Goal: Navigation & Orientation: Find specific page/section

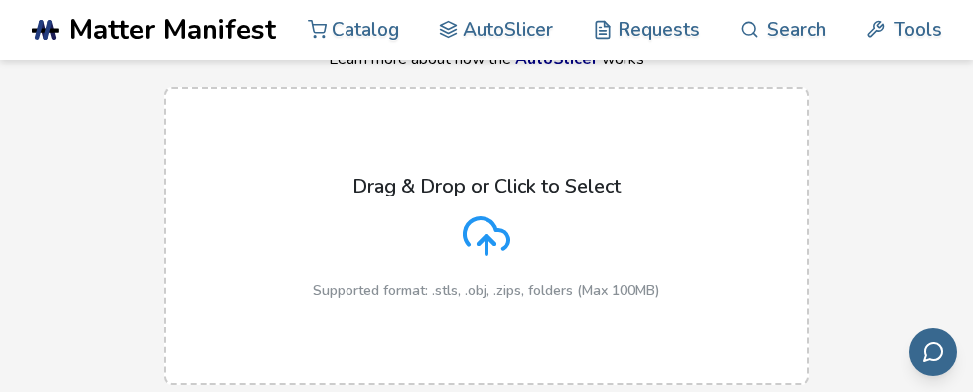
scroll to position [119, 0]
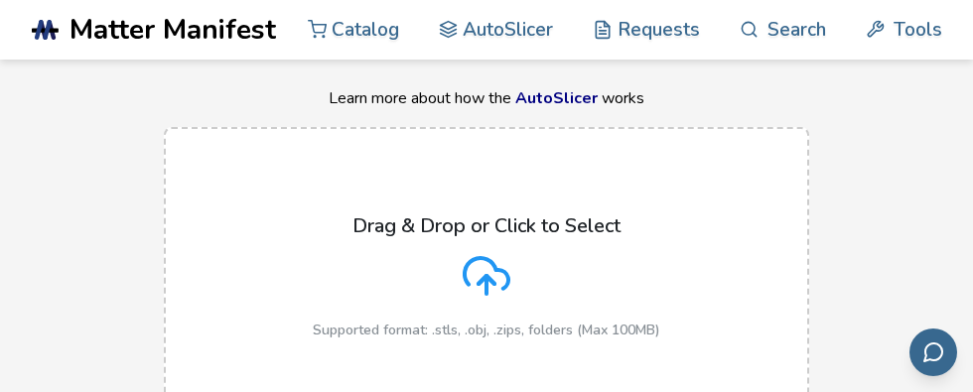
click at [549, 98] on link "AutoSlicer" at bounding box center [556, 98] width 82 height 22
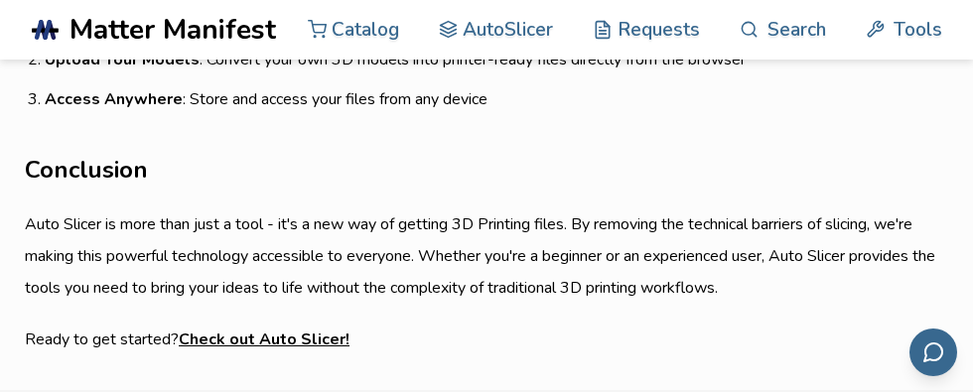
scroll to position [1946, 0]
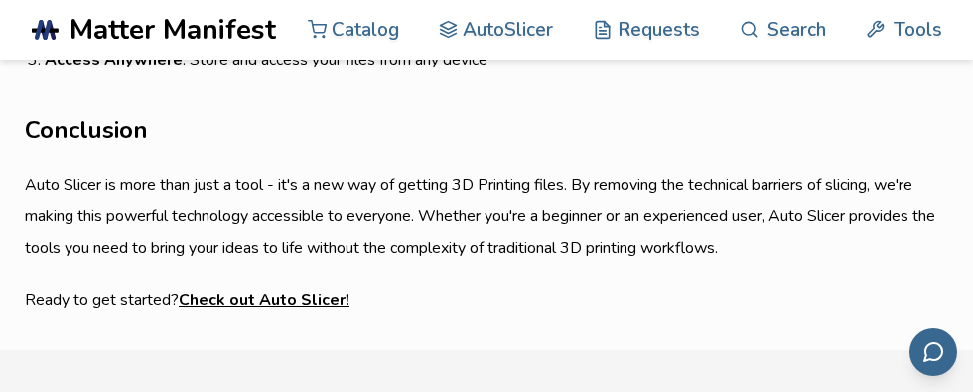
click at [293, 296] on link "Check out Auto Slicer!" at bounding box center [264, 300] width 171 height 32
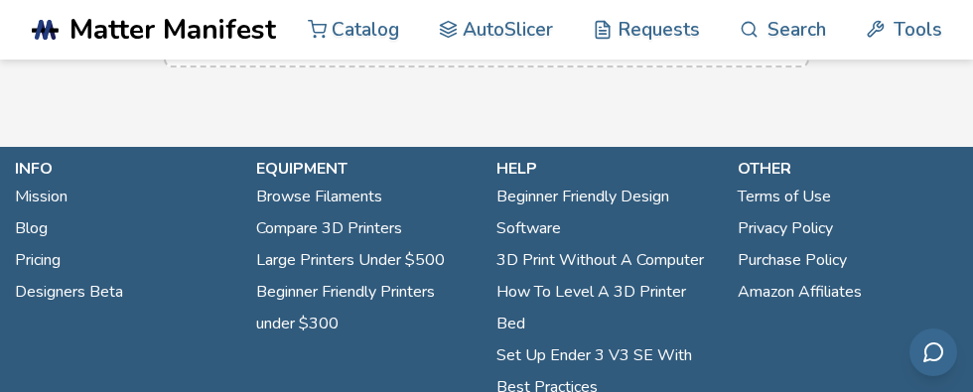
scroll to position [516, 0]
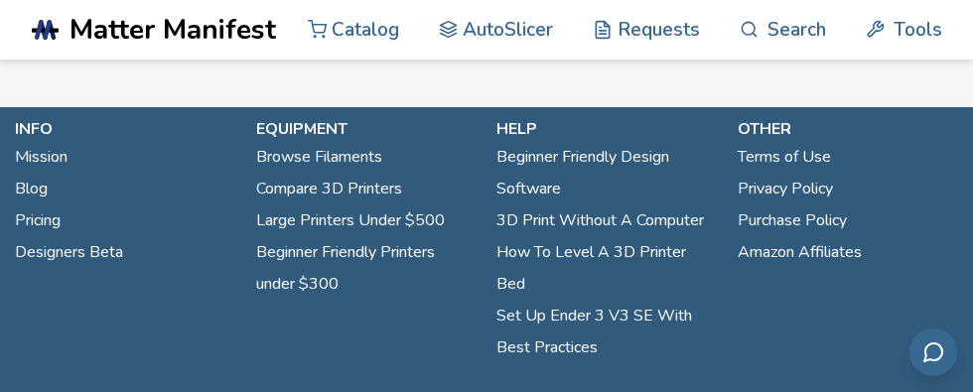
click at [758, 255] on link "Amazon Affiliates" at bounding box center [800, 252] width 124 height 32
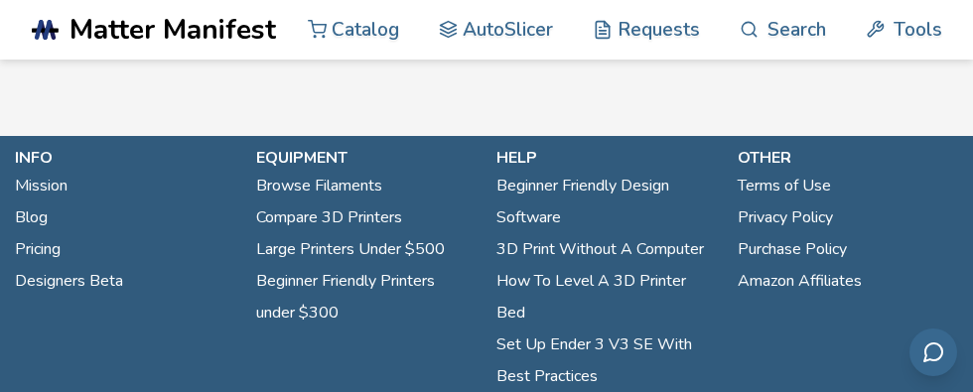
scroll to position [794, 0]
